Goal: Book appointment/travel/reservation

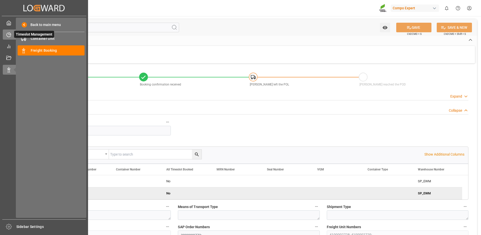
click at [14, 35] on div "Timeslot Management Timeslot Management" at bounding box center [44, 34] width 83 height 10
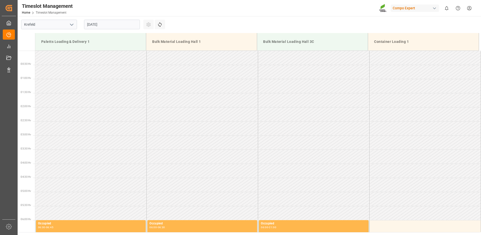
scroll to position [250, 0]
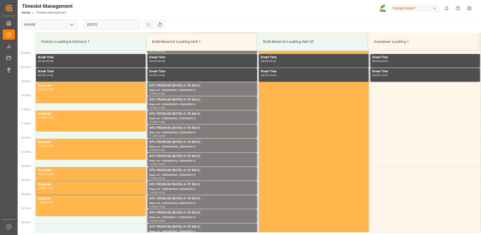
click at [108, 24] on input "[DATE]" at bounding box center [112, 25] width 56 height 10
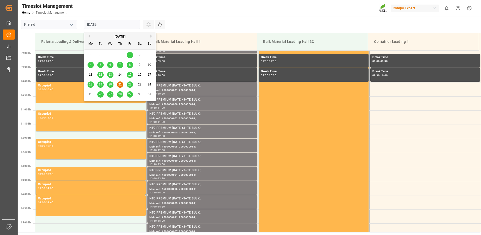
click at [92, 96] on span "25" at bounding box center [90, 94] width 3 height 4
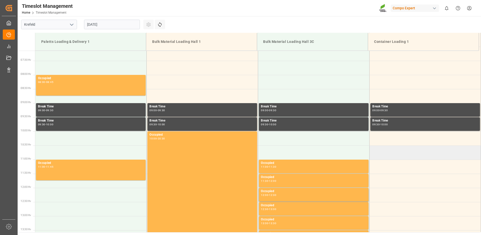
scroll to position [227, 0]
